Goal: Task Accomplishment & Management: Use online tool/utility

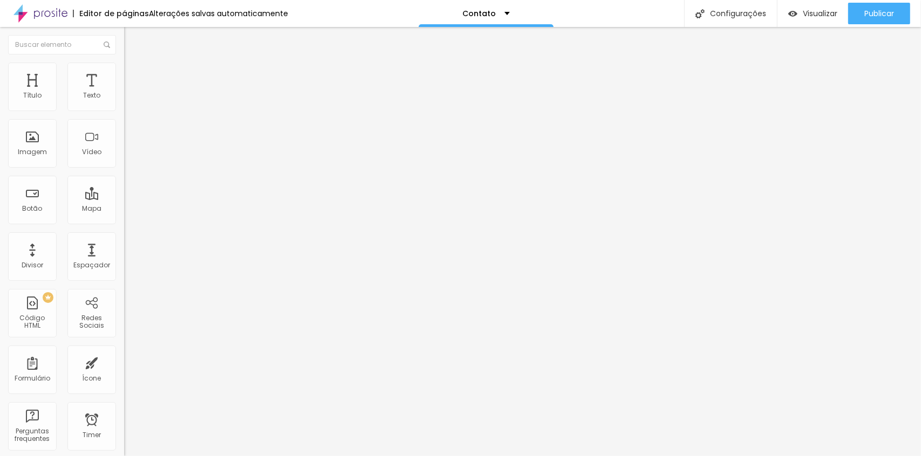
click at [124, 154] on div at bounding box center [186, 135] width 124 height 83
click at [78, 150] on div "<!-- Alboom CRM Lead Form Starts HERE --> < div style = "position: relative; pa…" at bounding box center [356, 131] width 556 height 75
click at [78, 134] on div "<!-- Alboom CRM Lead Form Starts HERE --> < div style = "position: relative; pa…" at bounding box center [356, 131] width 556 height 75
click at [78, 132] on div "<!-- Alboom CRM Lead Form Starts HERE --> < div style = "position: relative; pa…" at bounding box center [356, 131] width 556 height 75
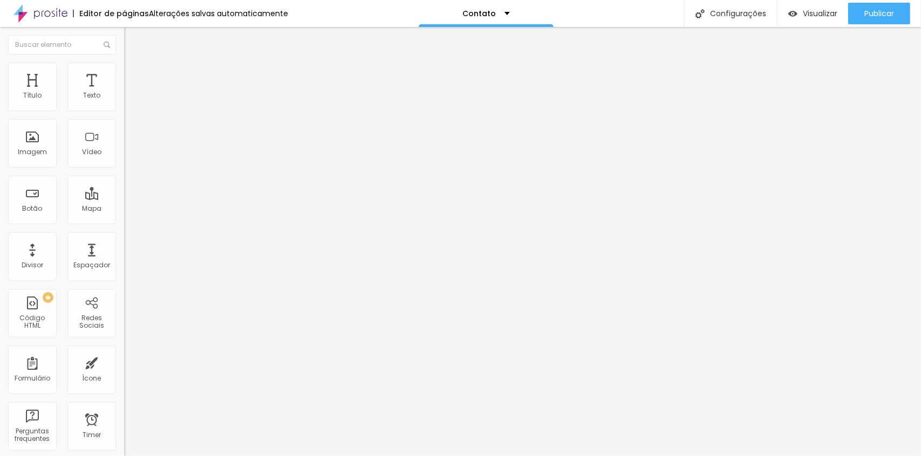
click at [124, 93] on img at bounding box center [127, 89] width 6 height 6
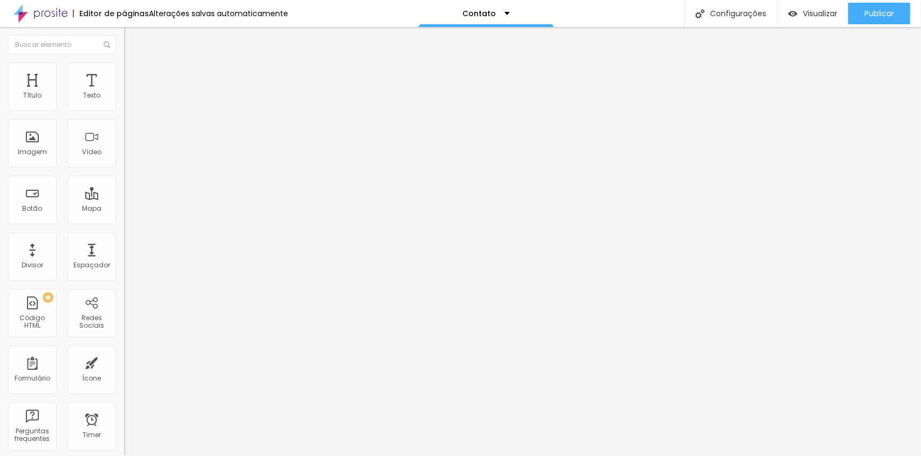
scroll to position [0, 146]
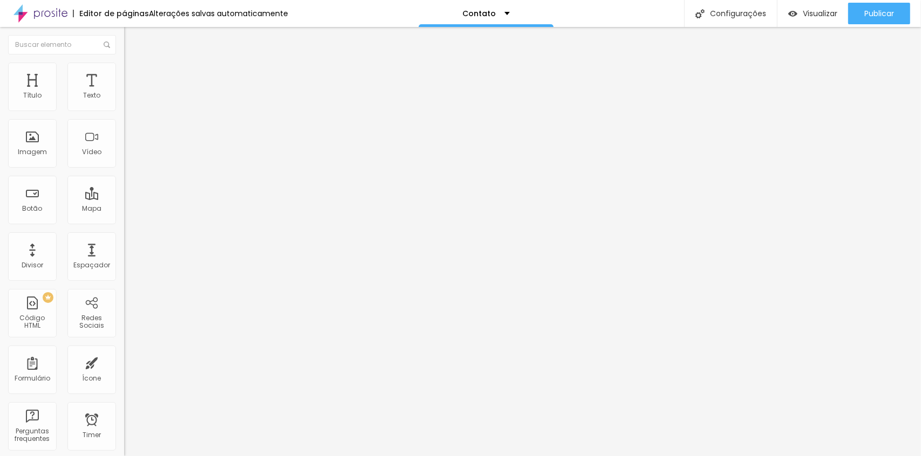
click at [847, 79] on link "Visualizar página" at bounding box center [849, 82] width 97 height 7
click at [874, 15] on span "Publicar" at bounding box center [879, 13] width 30 height 9
click at [845, 79] on link "Visualizar página" at bounding box center [849, 82] width 97 height 7
click at [78, 146] on div "<!-- Alboom CRM Lead Form Starts HERE --> < div style = "position: relative; pa…" at bounding box center [357, 131] width 559 height 75
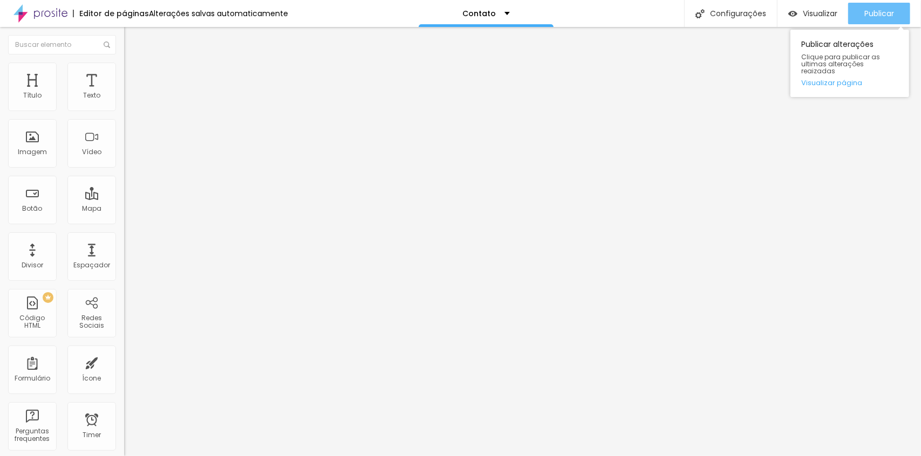
click at [881, 20] on div "Publicar" at bounding box center [879, 14] width 30 height 22
click at [888, 9] on span "Publicar" at bounding box center [879, 13] width 30 height 9
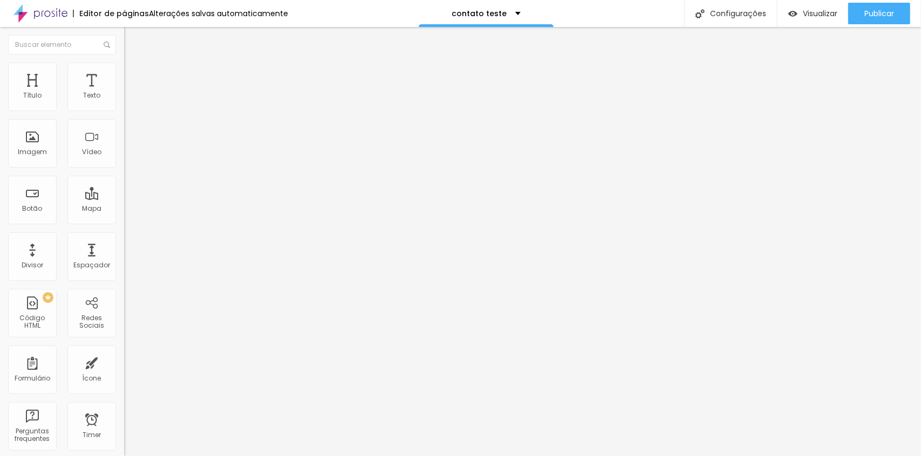
click at [124, 167] on div at bounding box center [186, 135] width 124 height 83
click at [124, 147] on div at bounding box center [186, 135] width 124 height 83
click at [124, 163] on div at bounding box center [186, 135] width 124 height 83
drag, startPoint x: 111, startPoint y: 126, endPoint x: -21, endPoint y: 129, distance: 131.6
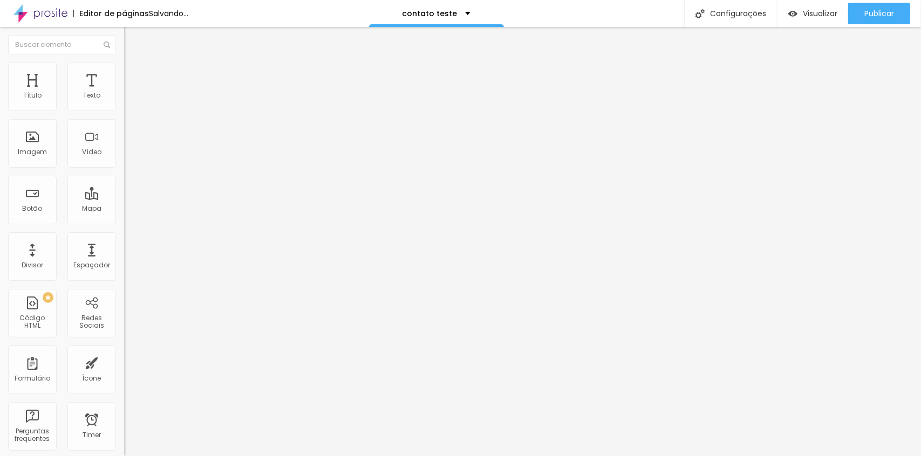
click at [0, 129] on html "Editor de páginas Salvando... contato teste Configurações Configurações da pági…" at bounding box center [460, 228] width 921 height 456
click at [124, 150] on div at bounding box center [186, 135] width 124 height 83
click at [78, 125] on div "<!-- Alboom CRM Lead Form Starts HERE --> < div style = "position: relative; pa…" at bounding box center [356, 131] width 556 height 75
click at [124, 93] on img at bounding box center [127, 89] width 6 height 6
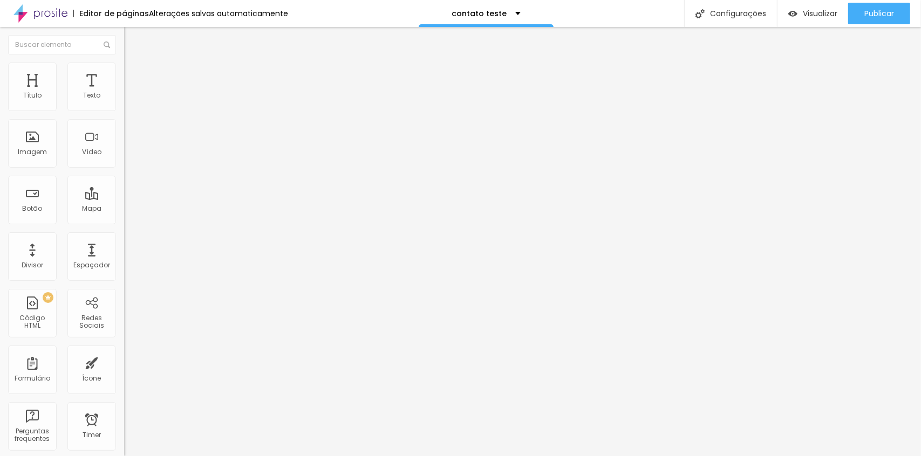
click at [868, 13] on span "Publicar" at bounding box center [879, 13] width 30 height 9
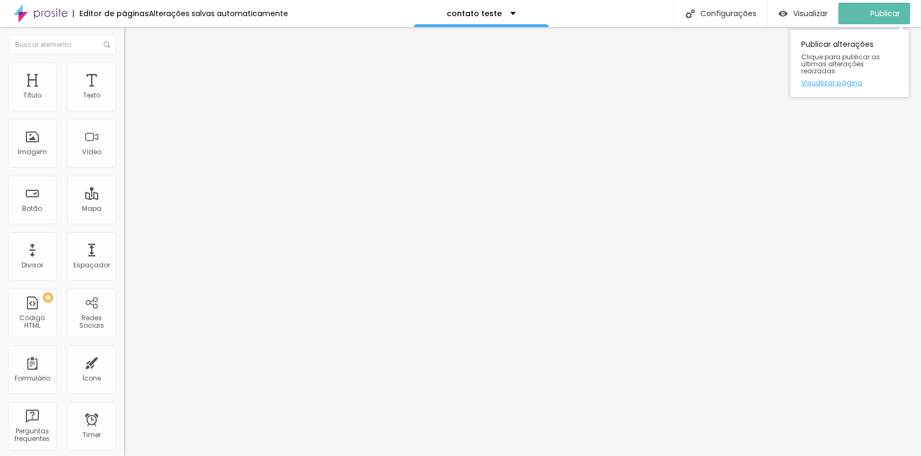
click at [855, 79] on link "Visualizar página" at bounding box center [849, 82] width 97 height 7
click at [890, 16] on span "Publicar" at bounding box center [879, 13] width 30 height 9
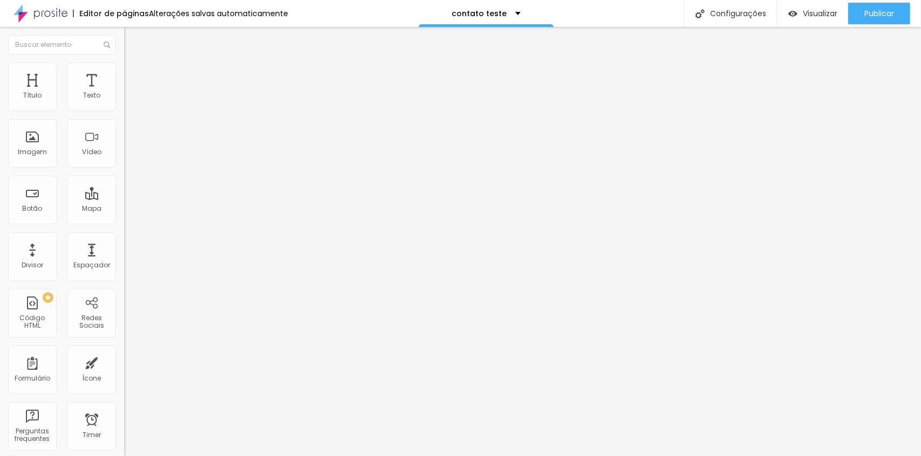
click at [124, 98] on span "Encaixotado" at bounding box center [145, 93] width 42 height 9
click at [124, 114] on div "Completo" at bounding box center [186, 110] width 124 height 6
click at [866, 15] on span "Publicar" at bounding box center [879, 13] width 30 height 9
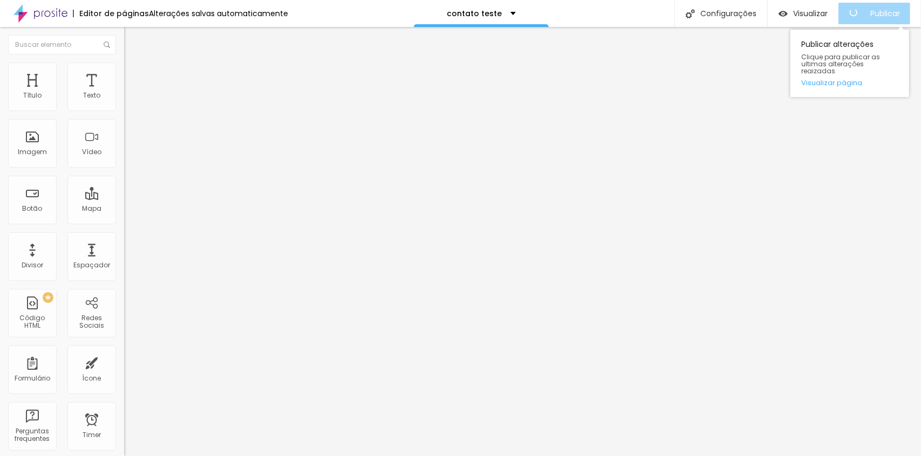
click at [846, 70] on div "Publicar alterações Clique para publicar as ultimas alterações reaizadas Visual…" at bounding box center [849, 63] width 119 height 67
click at [846, 80] on div "Publicar alterações Clique para publicar as ultimas alterações reaizadas Visual…" at bounding box center [849, 63] width 119 height 67
click at [846, 79] on link "Visualizar página" at bounding box center [849, 82] width 97 height 7
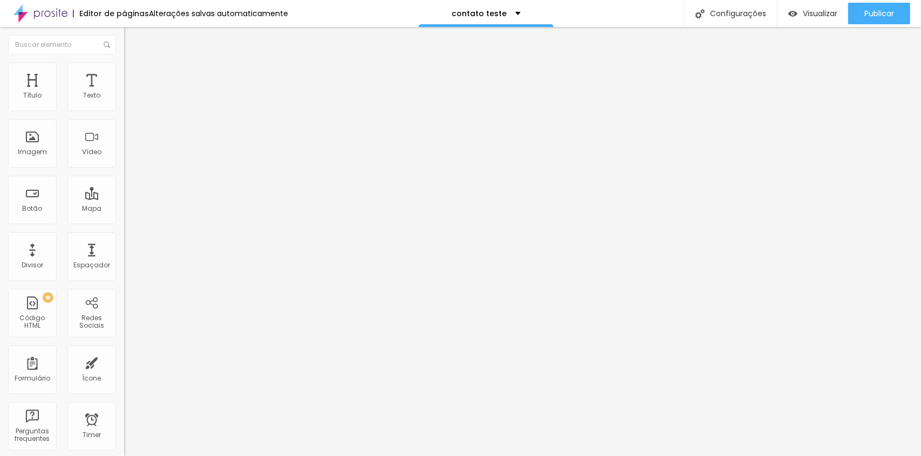
click at [134, 77] on span "Avançado" at bounding box center [152, 80] width 36 height 9
click at [134, 74] on span "Estilo" at bounding box center [142, 69] width 17 height 9
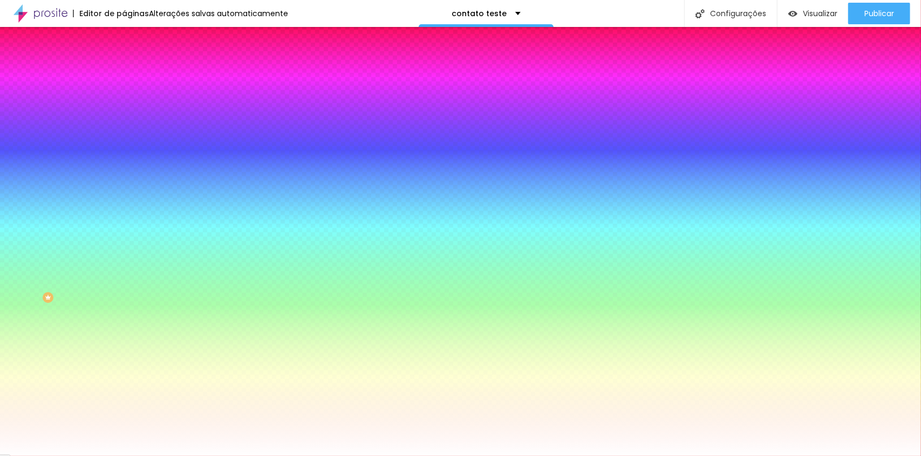
click at [134, 64] on span "Conteúdo" at bounding box center [150, 58] width 33 height 9
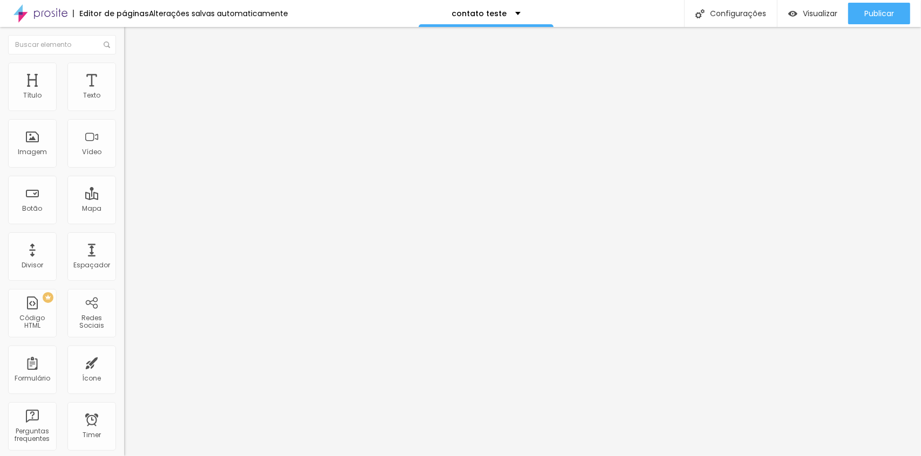
click at [124, 98] on span "Completo" at bounding box center [140, 93] width 33 height 9
click at [124, 104] on div "Encaixotado" at bounding box center [186, 100] width 124 height 6
click at [134, 74] on span "Estilo" at bounding box center [142, 69] width 17 height 9
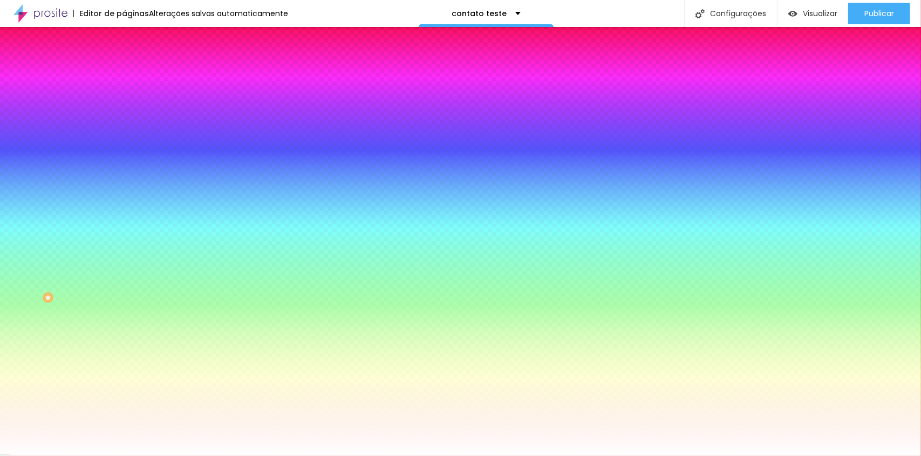
click at [134, 76] on span "Avançado" at bounding box center [152, 80] width 36 height 9
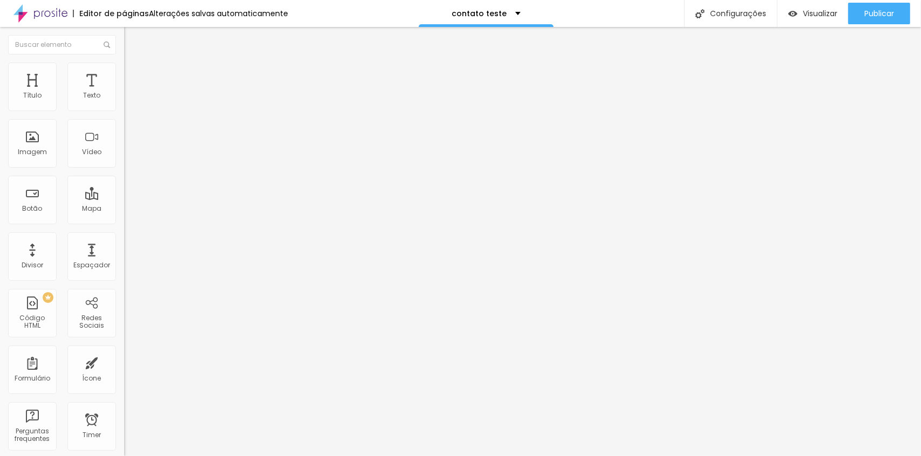
type input "5"
type input "10"
type input "15"
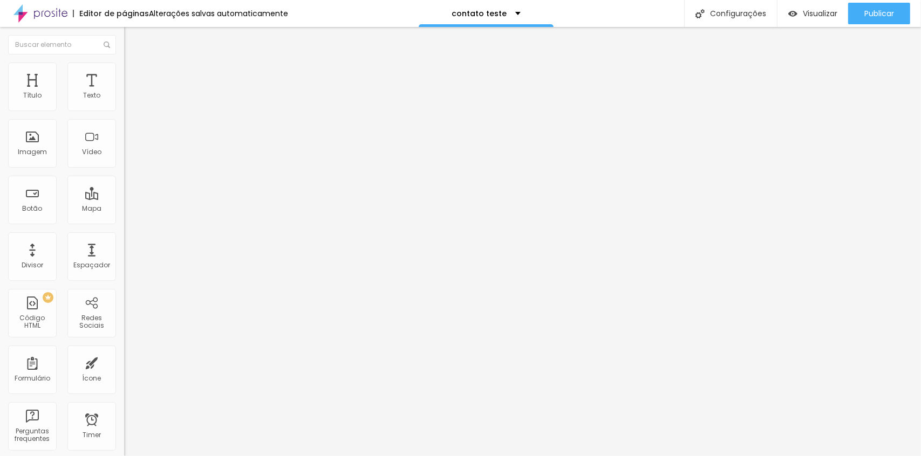
type input "15"
type input "10"
type input "5"
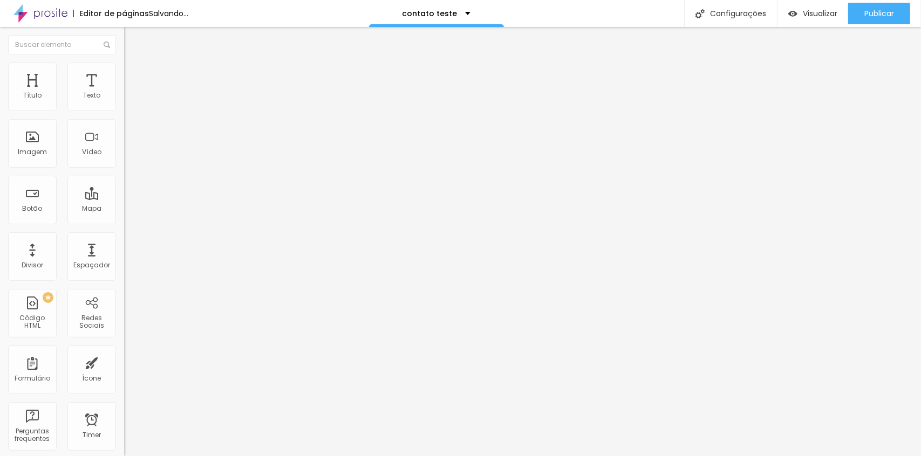
type input "0"
drag, startPoint x: 25, startPoint y: 105, endPoint x: -21, endPoint y: 125, distance: 50.5
click at [124, 209] on input "range" at bounding box center [159, 213] width 70 height 9
type input "9"
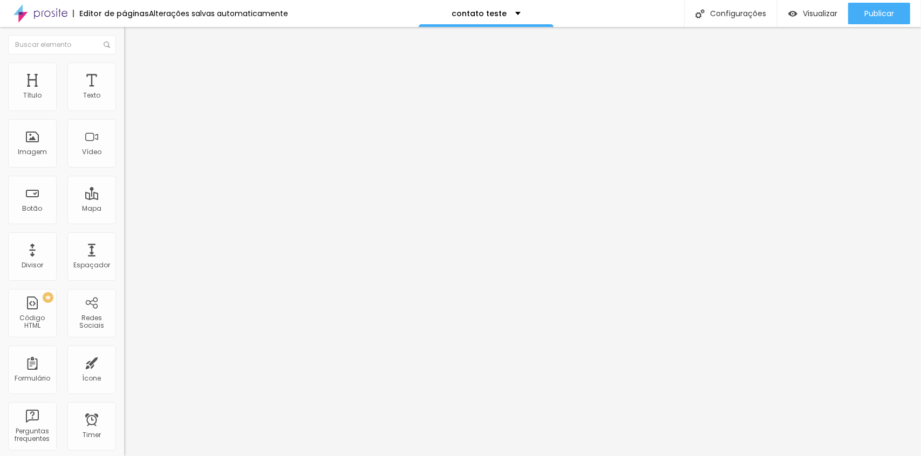
type input "9"
type input "29"
type input "62"
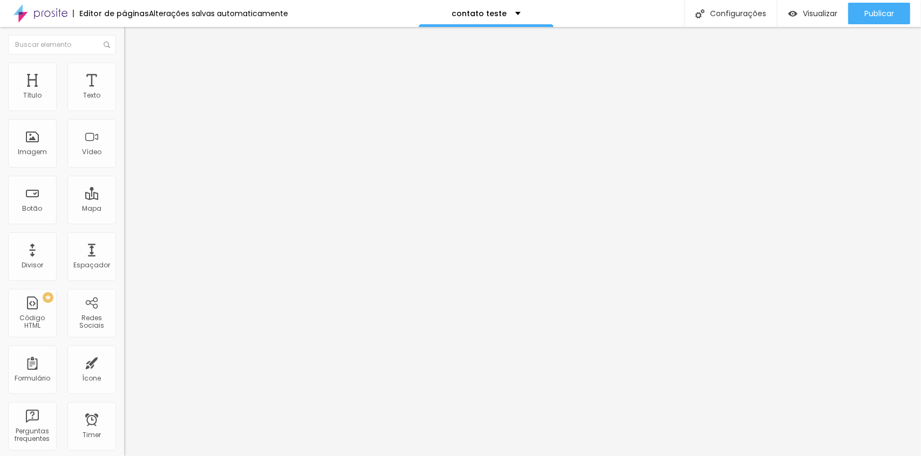
type input "139"
type input "254"
type input "364"
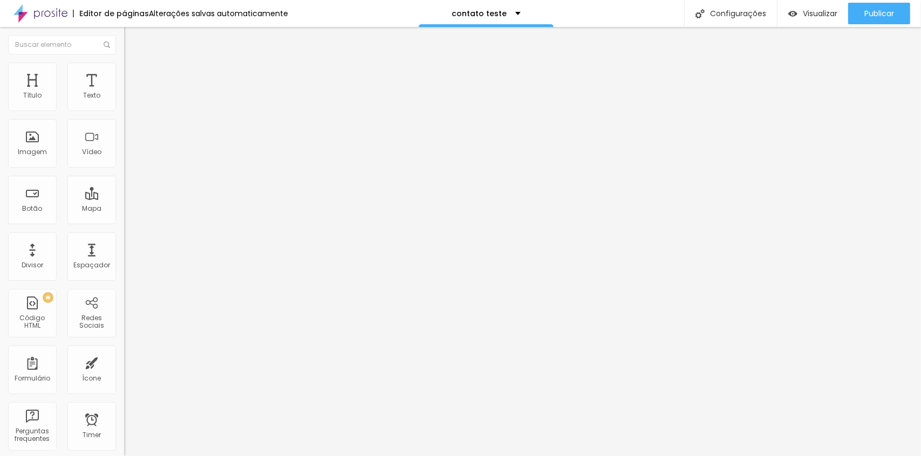
type input "364"
type input "464"
type input "500"
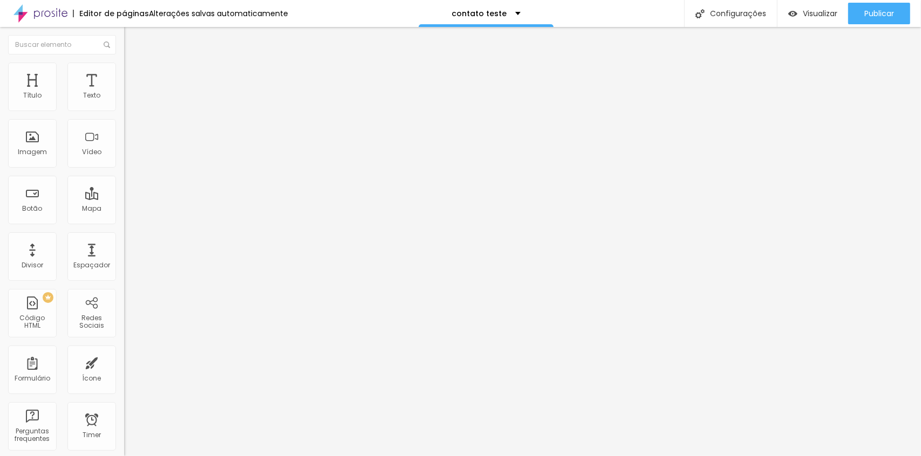
type input "407"
type input "345"
type input "249"
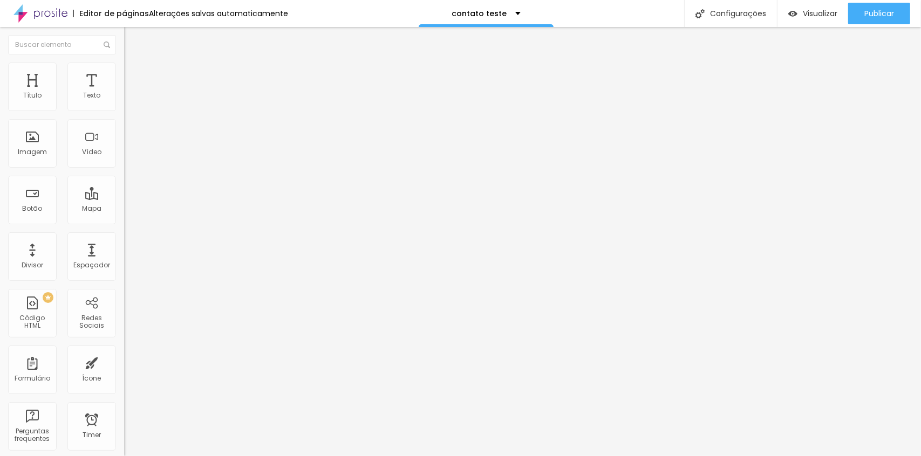
type input "249"
type input "187"
type input "120"
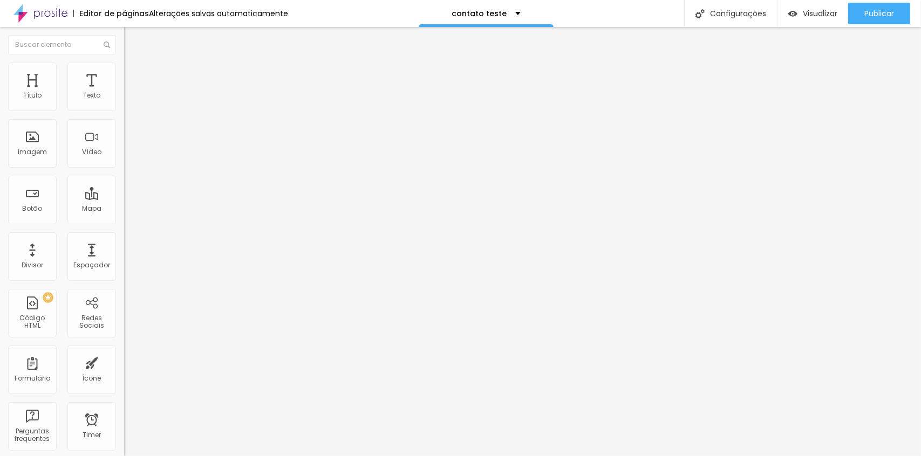
type input "86"
type input "48"
type input "19"
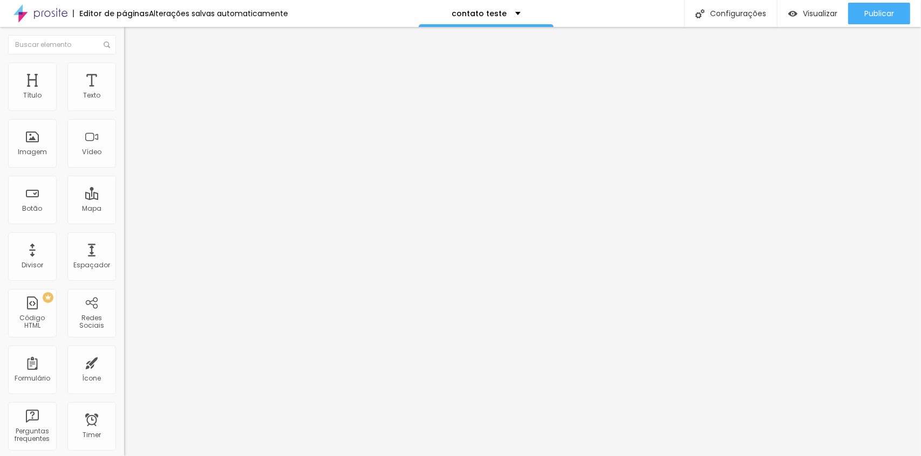
type input "19"
type input "0"
drag, startPoint x: 24, startPoint y: 126, endPoint x: -21, endPoint y: 150, distance: 51.1
type input "0"
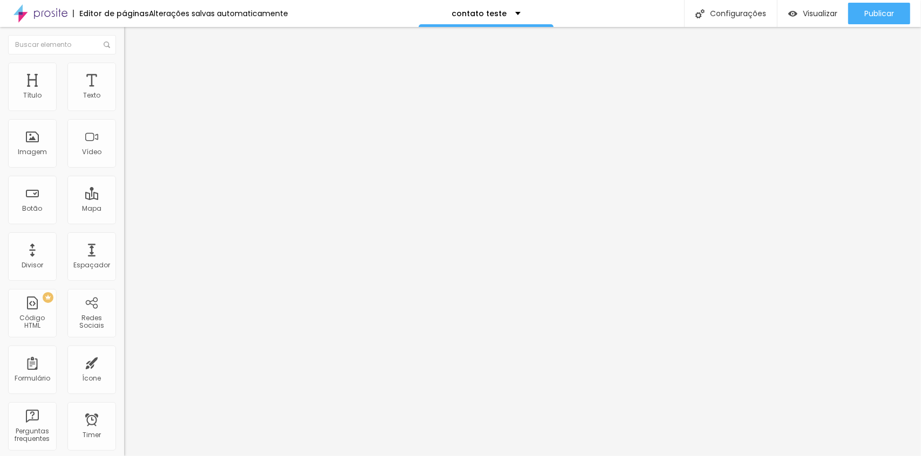
click at [124, 362] on input "range" at bounding box center [159, 366] width 70 height 9
click at [134, 72] on span "Estilo" at bounding box center [142, 69] width 17 height 9
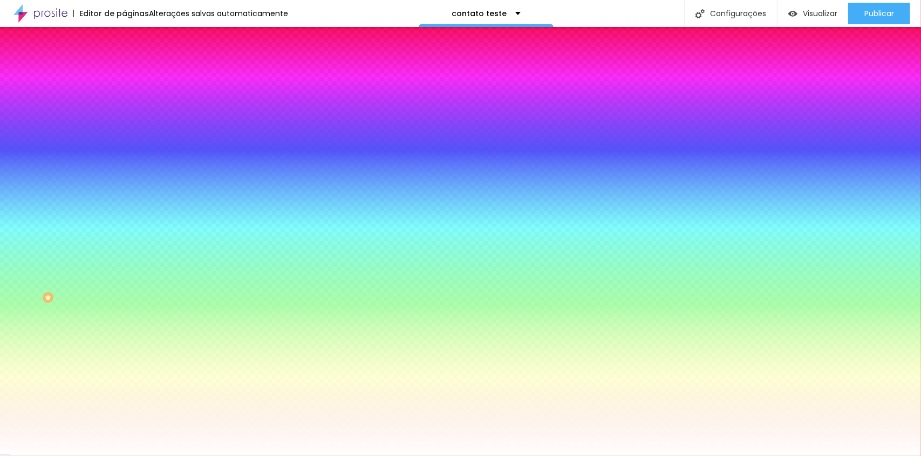
click at [134, 64] on span "Conteúdo" at bounding box center [150, 58] width 33 height 9
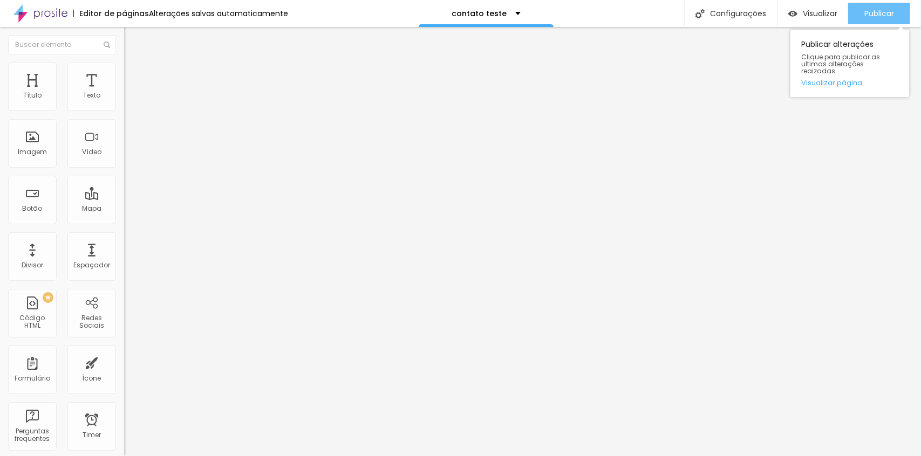
click at [872, 16] on span "Publicar" at bounding box center [879, 13] width 30 height 9
